Goal: Navigation & Orientation: Find specific page/section

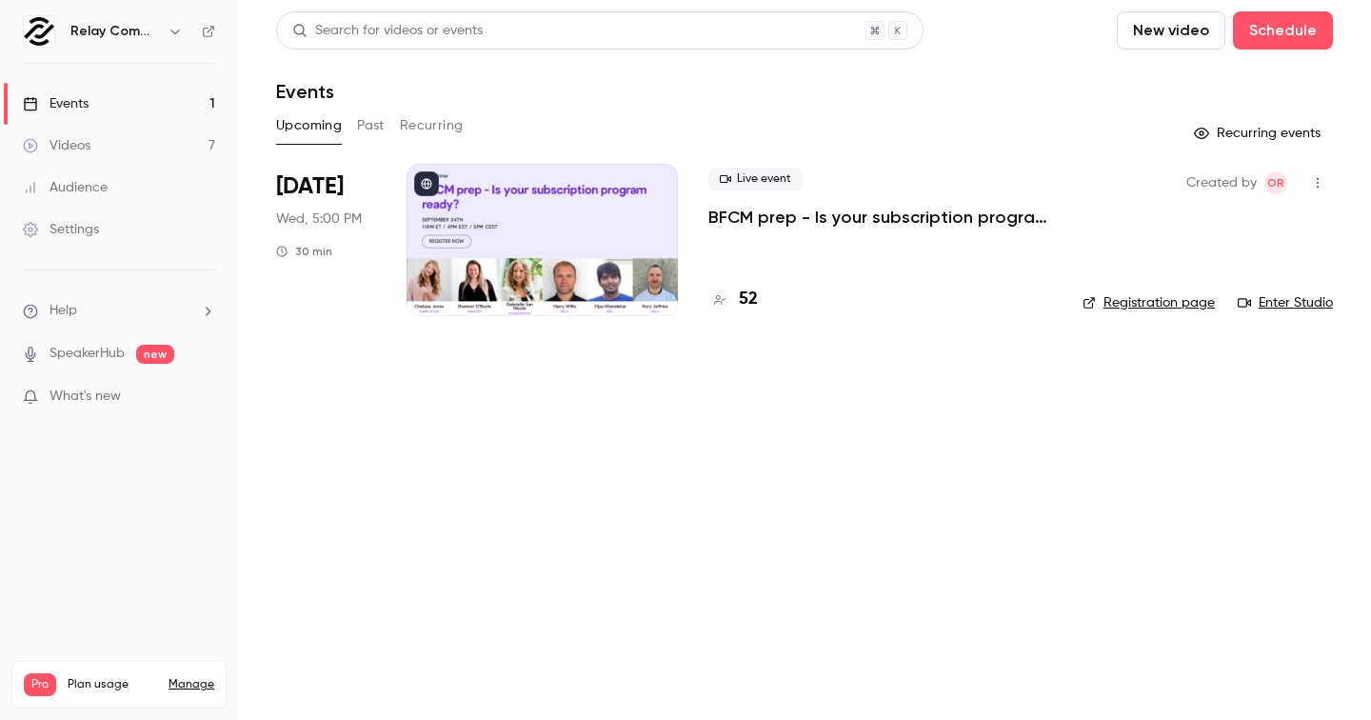
click at [209, 37] on icon at bounding box center [208, 31] width 13 height 13
click at [207, 40] on div "Relay Commerce" at bounding box center [119, 31] width 192 height 32
click at [207, 34] on icon at bounding box center [208, 31] width 13 height 13
click at [1266, 308] on link "Enter Studio" at bounding box center [1285, 302] width 95 height 19
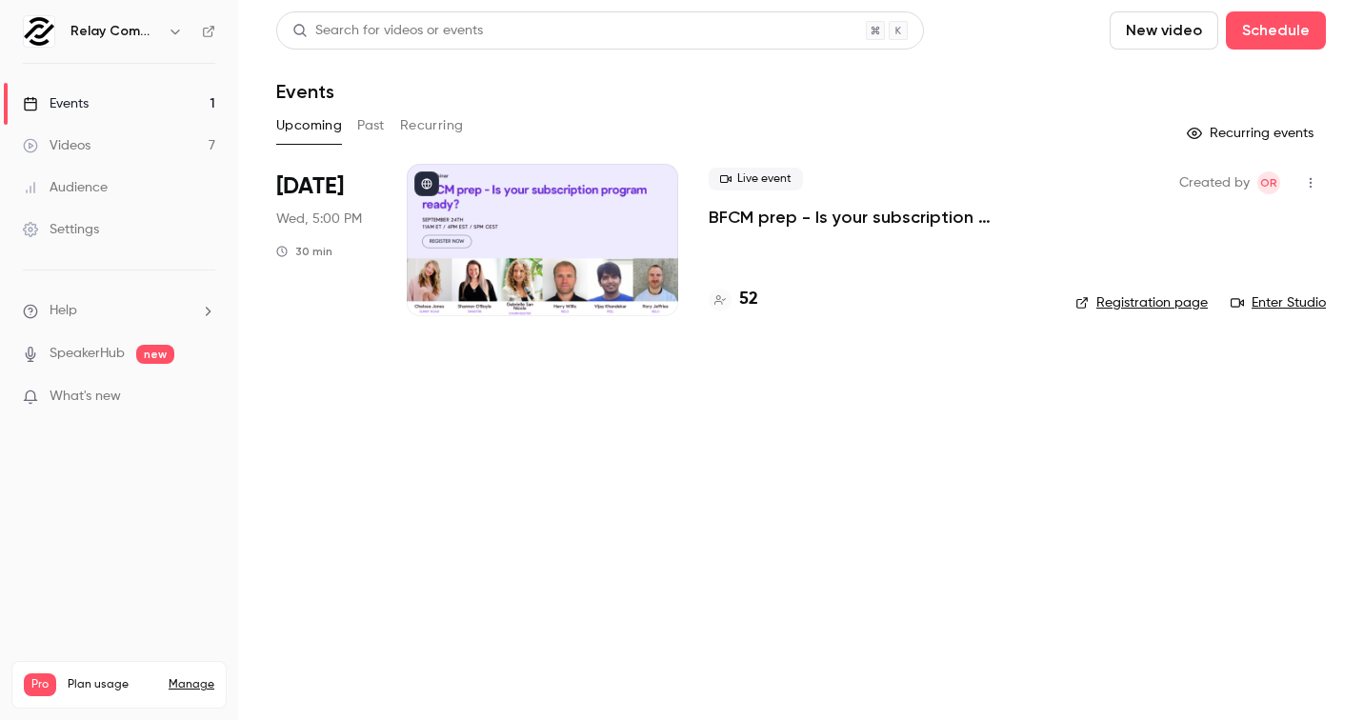
click at [186, 407] on li "What's new" at bounding box center [119, 399] width 192 height 24
click at [121, 402] on p "What's new" at bounding box center [104, 397] width 162 height 20
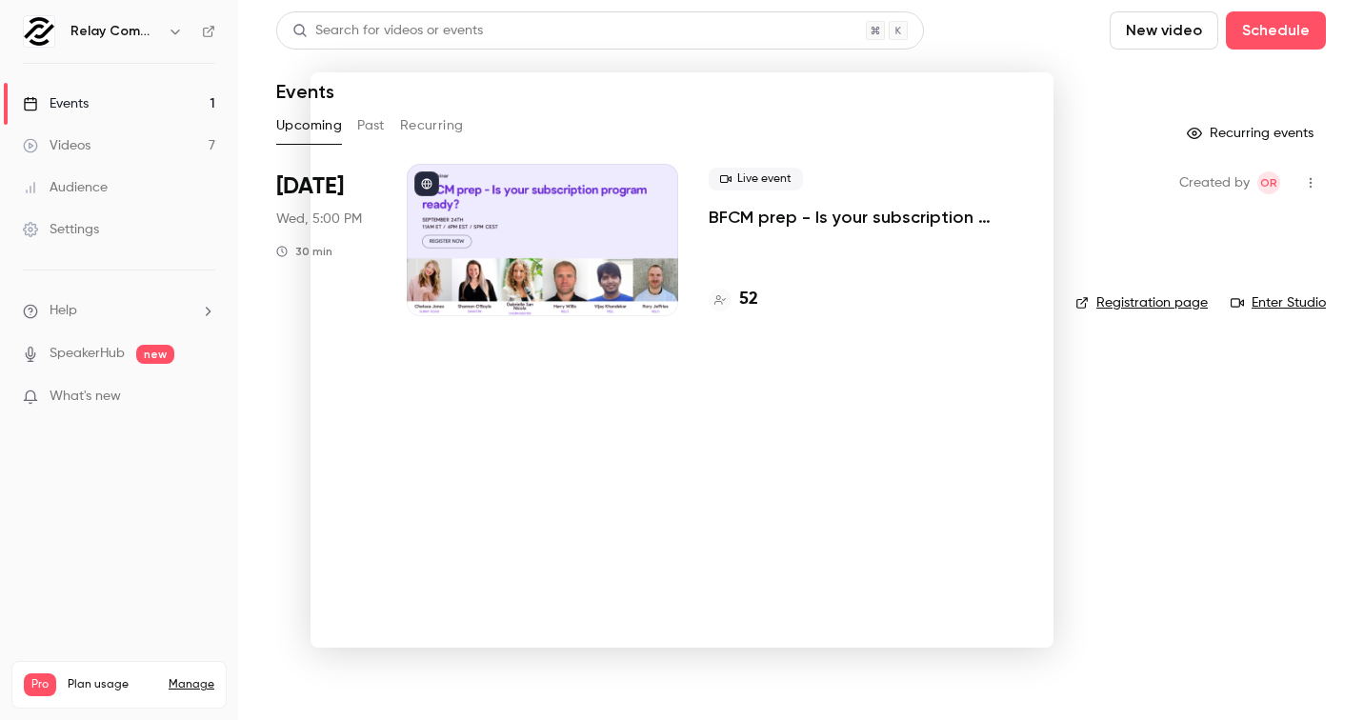
click at [1105, 108] on div at bounding box center [682, 360] width 1364 height 720
